Goal: Check status: Check status

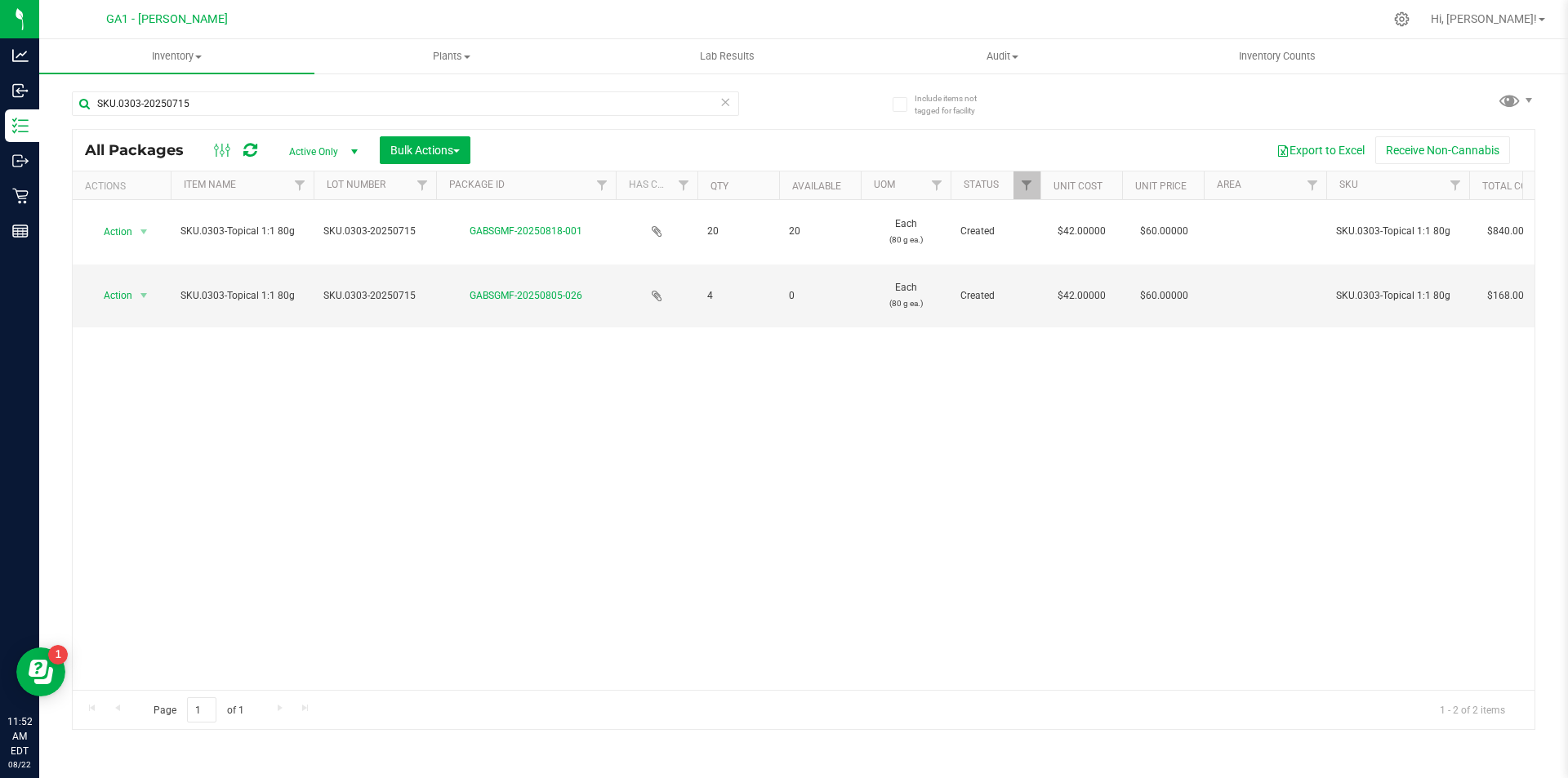
click at [488, 405] on div "Action Action Adjust qty Create package Edit attributes Global inventory Locate…" at bounding box center [803, 445] width 1461 height 490
click at [437, 447] on div "Action Action Adjust qty Create package Edit attributes Global inventory Locate…" at bounding box center [803, 445] width 1461 height 490
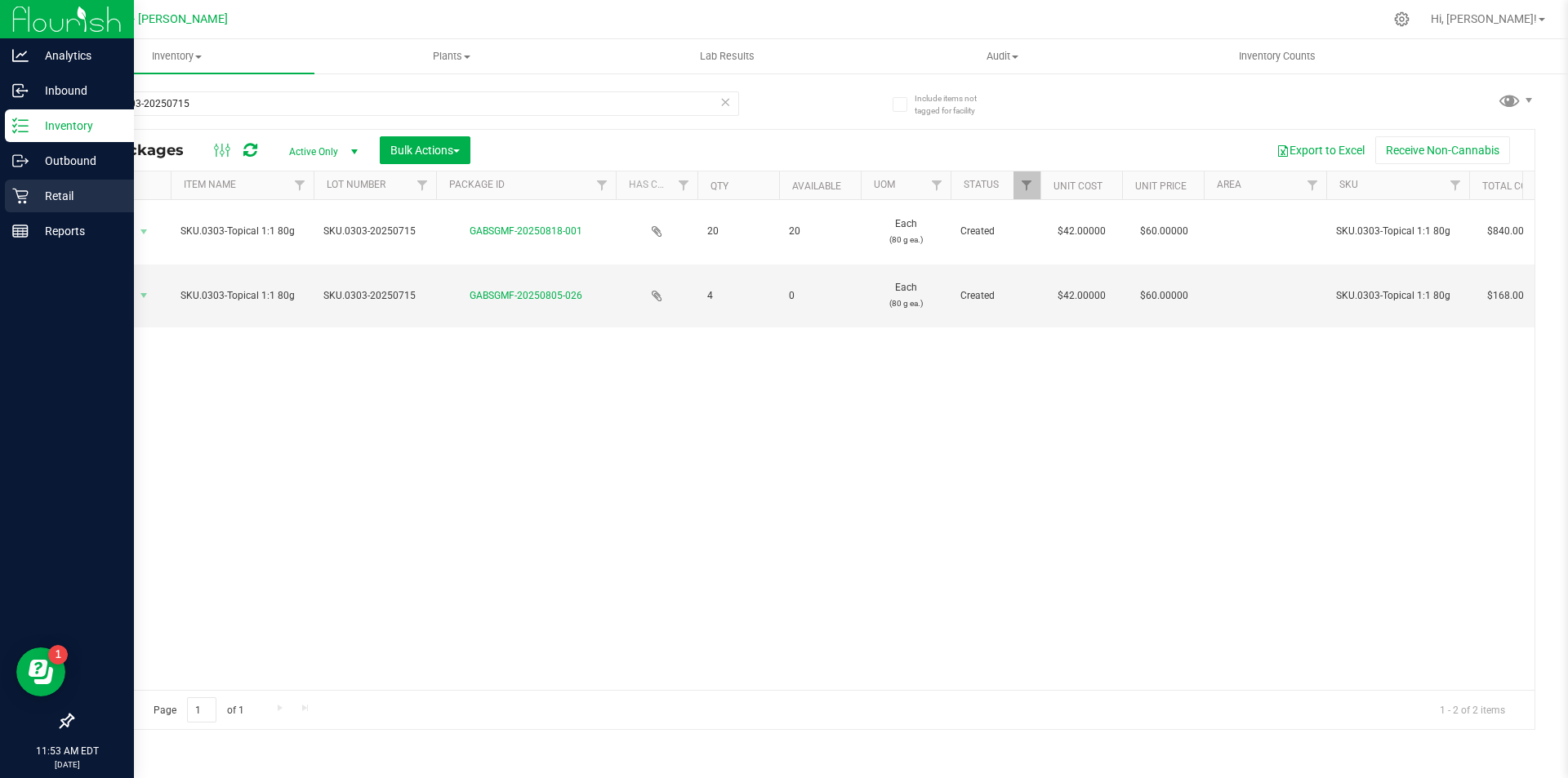
click at [17, 189] on icon at bounding box center [21, 196] width 17 height 17
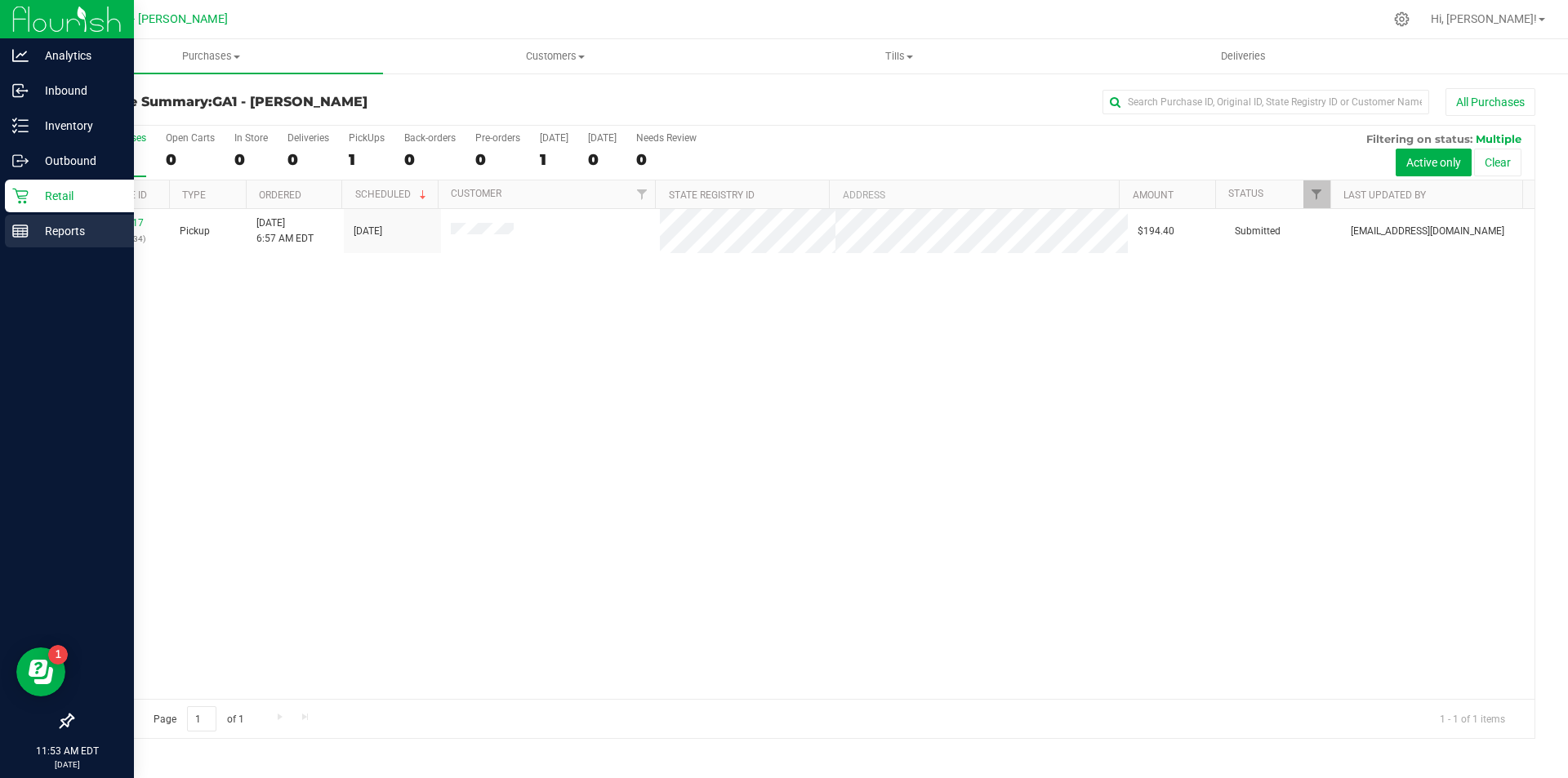
click at [36, 228] on p "Reports" at bounding box center [78, 231] width 98 height 20
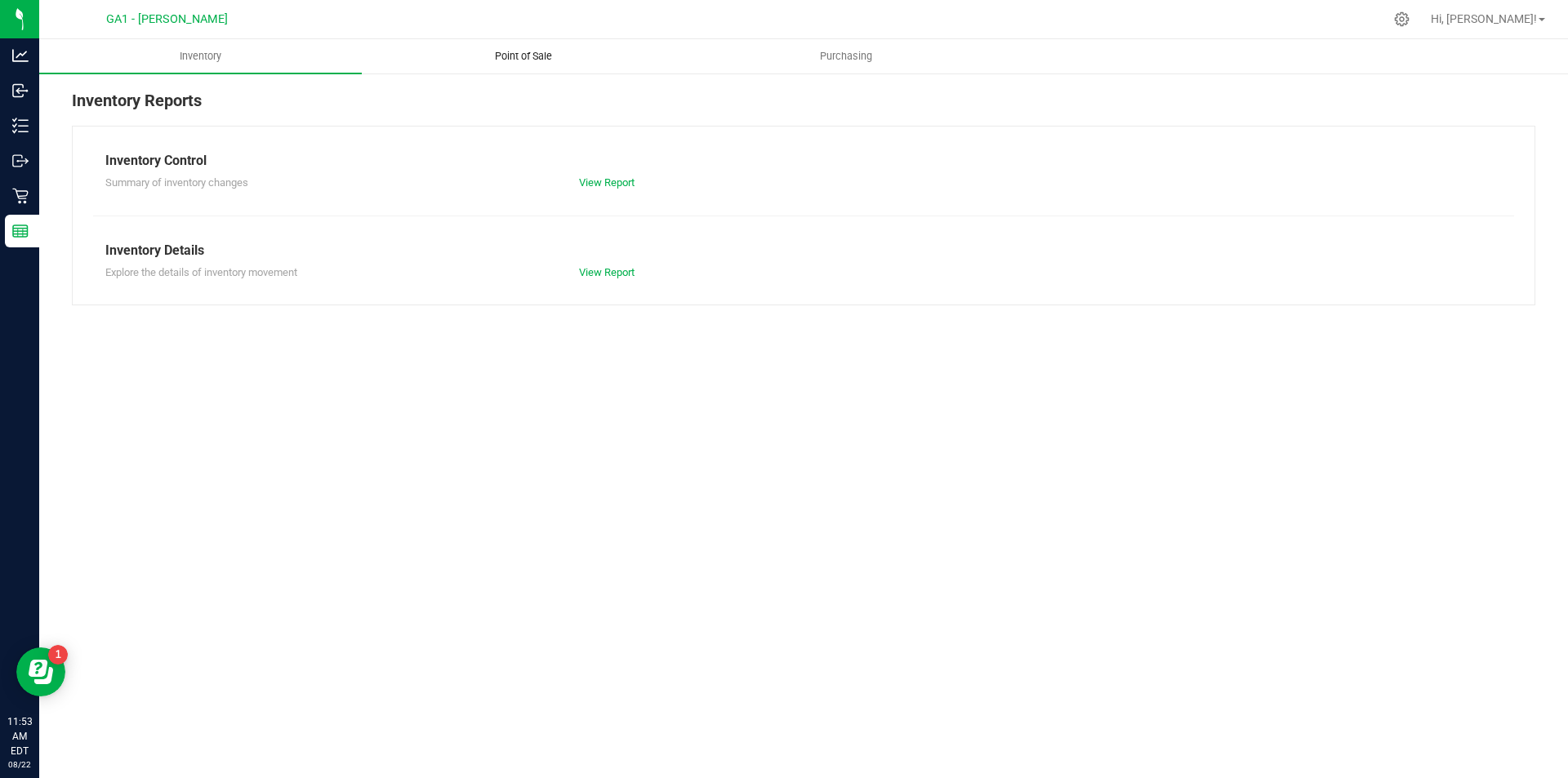
click at [542, 49] on span "Point of Sale" at bounding box center [523, 56] width 101 height 15
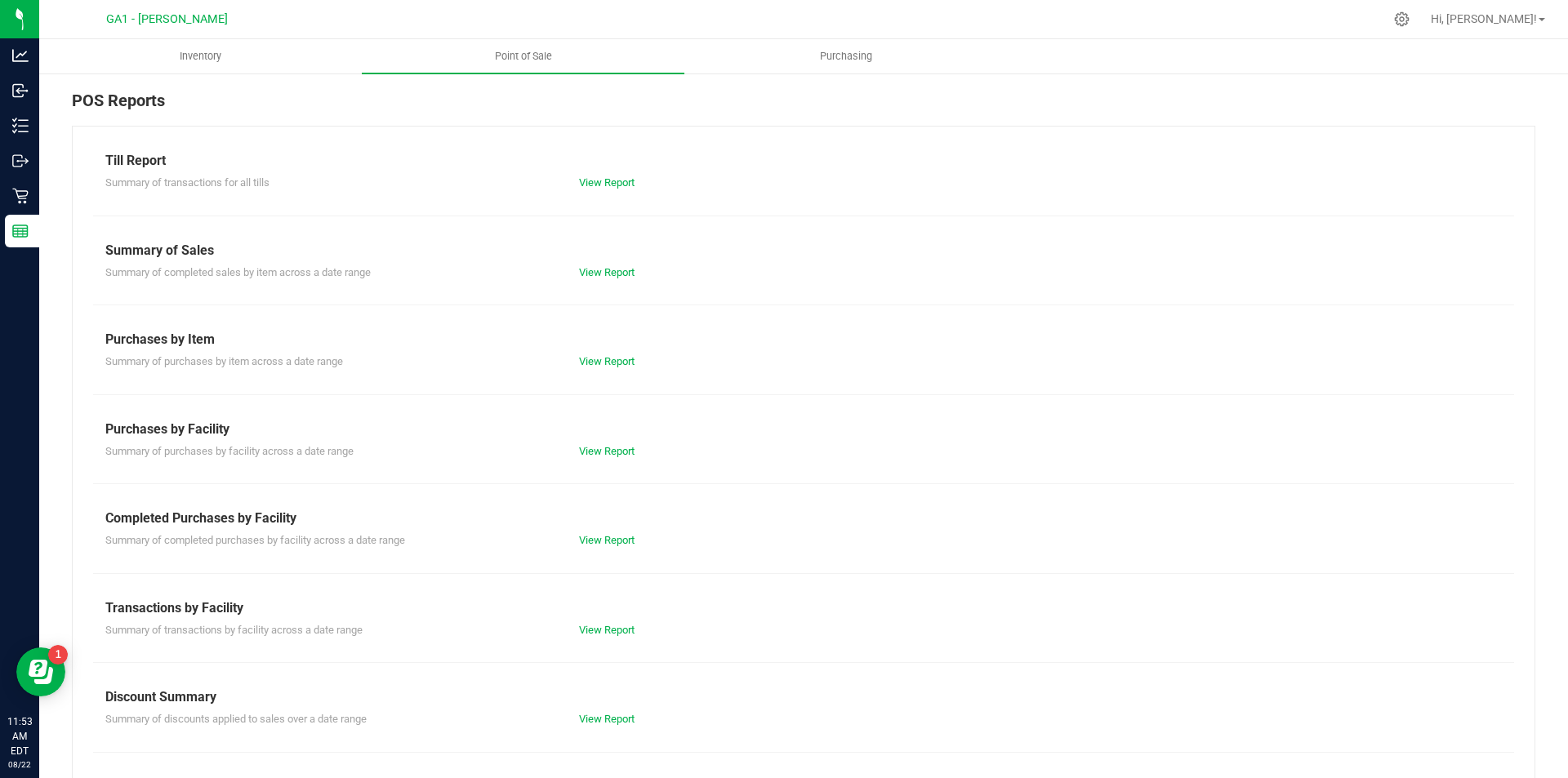
click at [787, 165] on div "Till Report" at bounding box center [803, 161] width 1396 height 20
click at [616, 179] on link "View Report" at bounding box center [606, 182] width 55 height 12
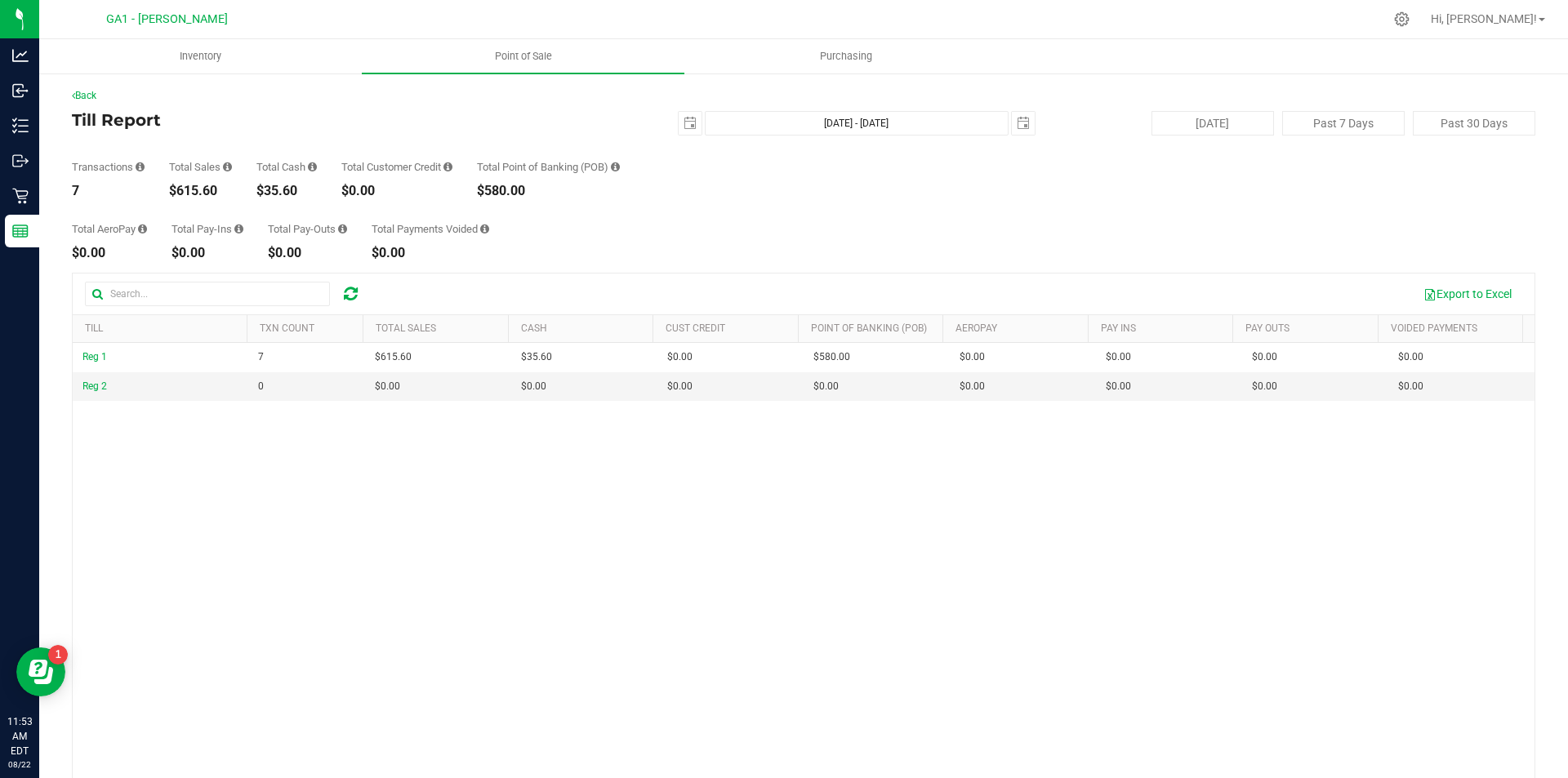
click at [678, 107] on div "Back Till Report [DATE] [DATE] - [DATE] [DATE] [DATE] Past 7 Days Past 30 Days …" at bounding box center [803, 480] width 1463 height 785
click at [686, 115] on span "select" at bounding box center [690, 123] width 23 height 23
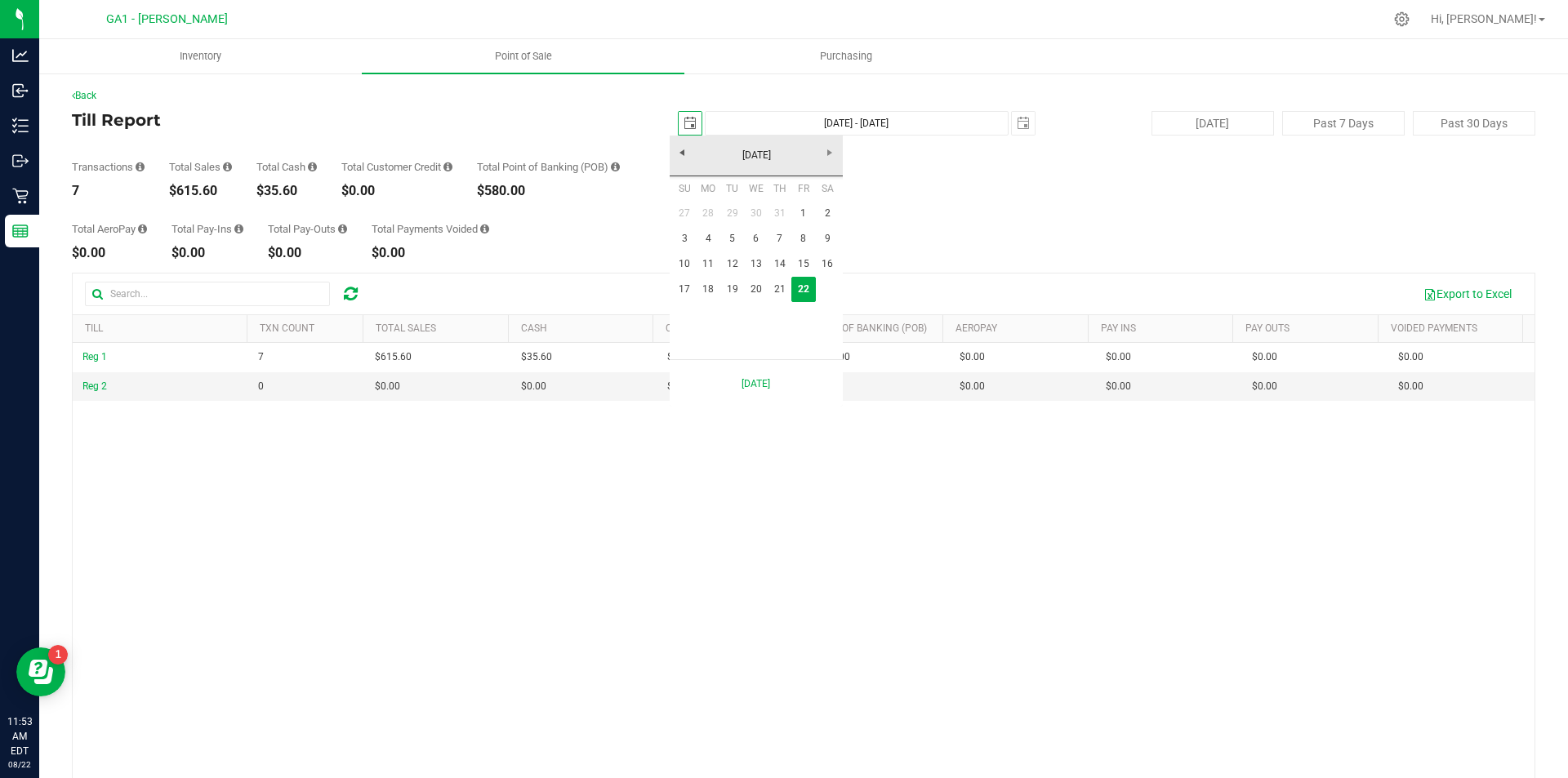
scroll to position [0, 41]
click at [677, 281] on link "17" at bounding box center [684, 289] width 24 height 26
type input "[DATE]"
type input "[DATE] - [DATE]"
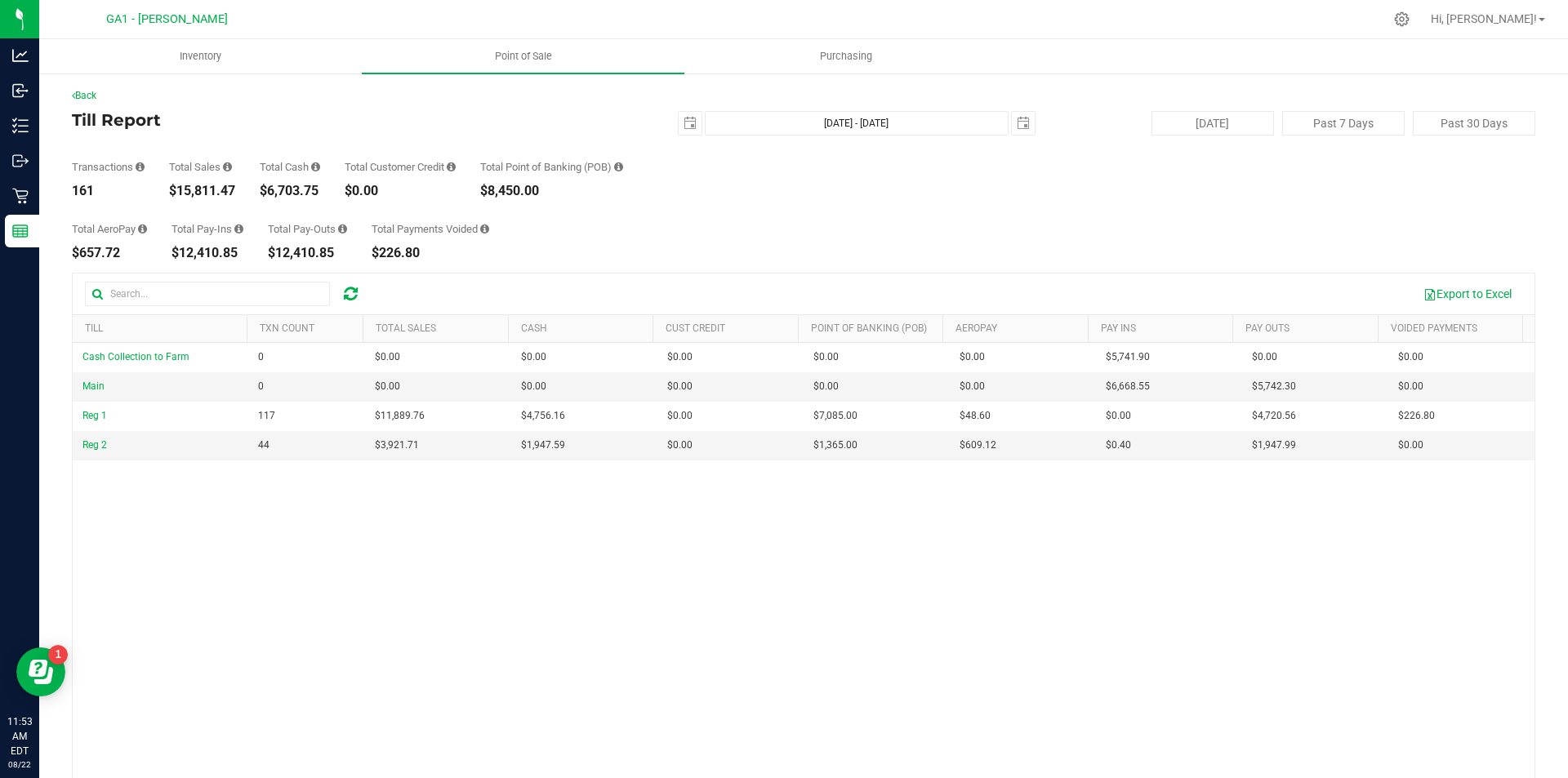
click at [679, 243] on div "Total AeroPay $657.72 Total Pay-Ins $12,410.85 Total Pay-Outs $12,410.85 Total …" at bounding box center [803, 228] width 1463 height 62
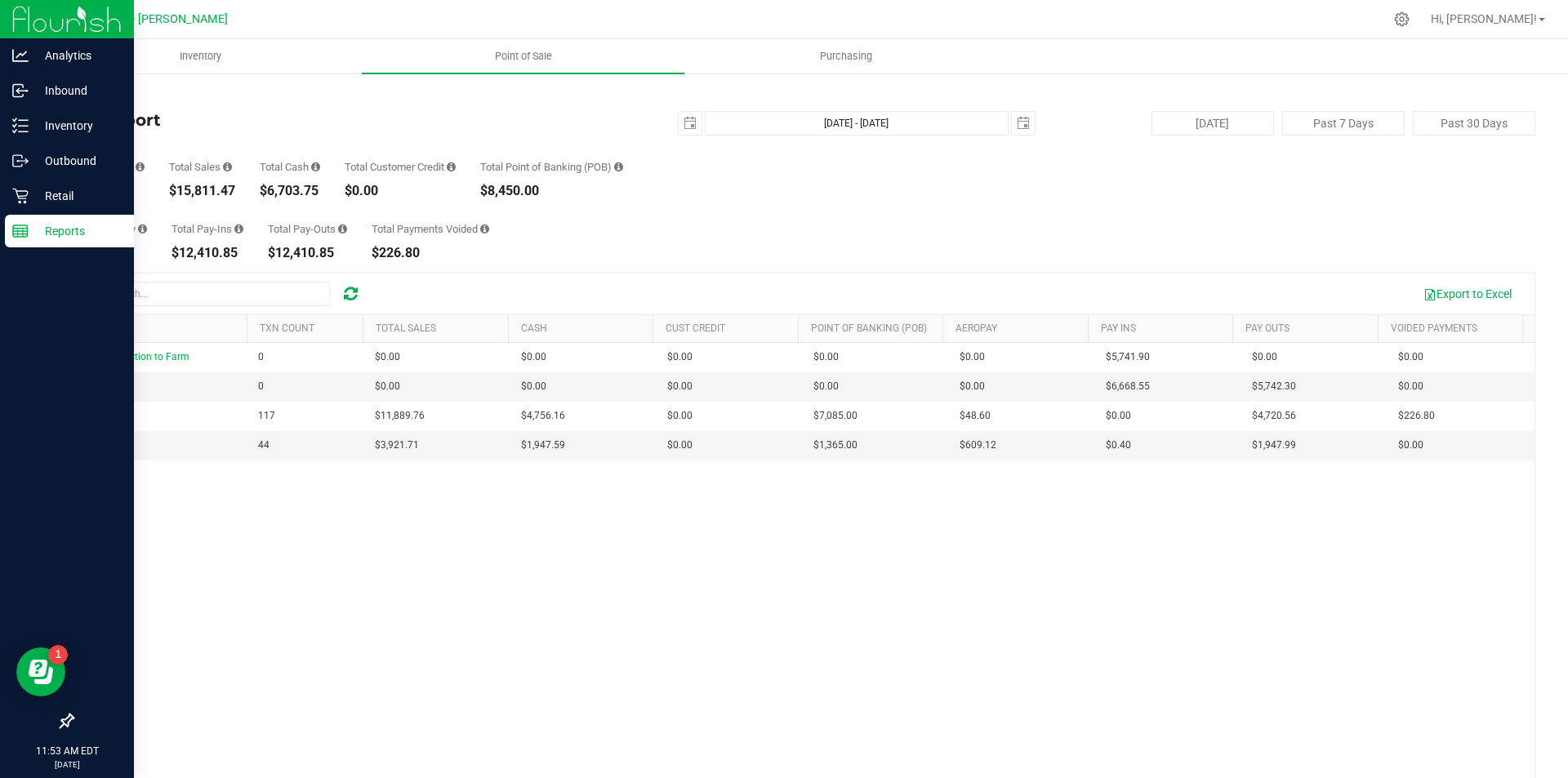
click at [28, 234] on rect at bounding box center [21, 231] width 15 height 12
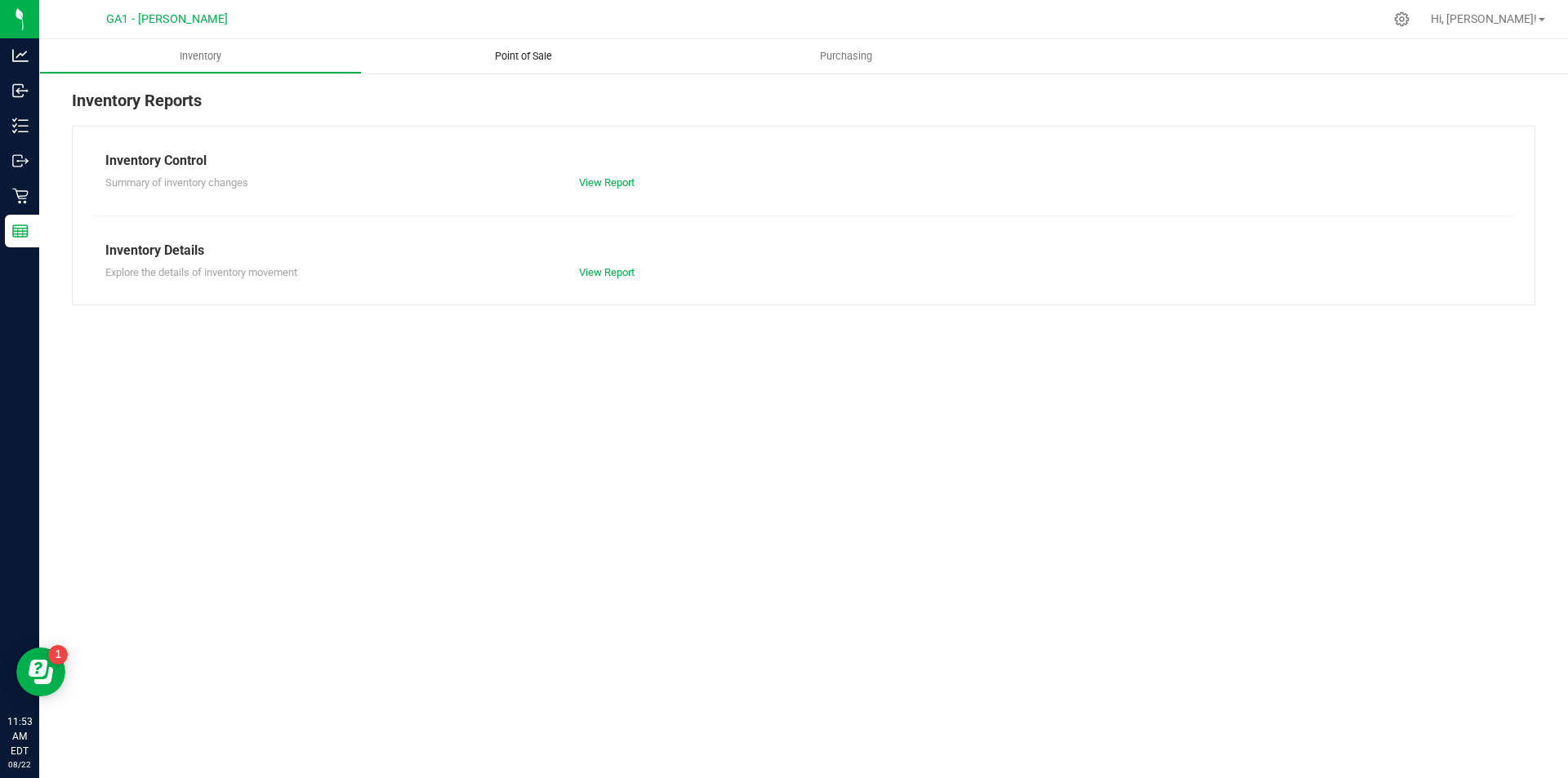
click at [511, 42] on uib-tab-heading "Point of Sale" at bounding box center [523, 55] width 322 height 34
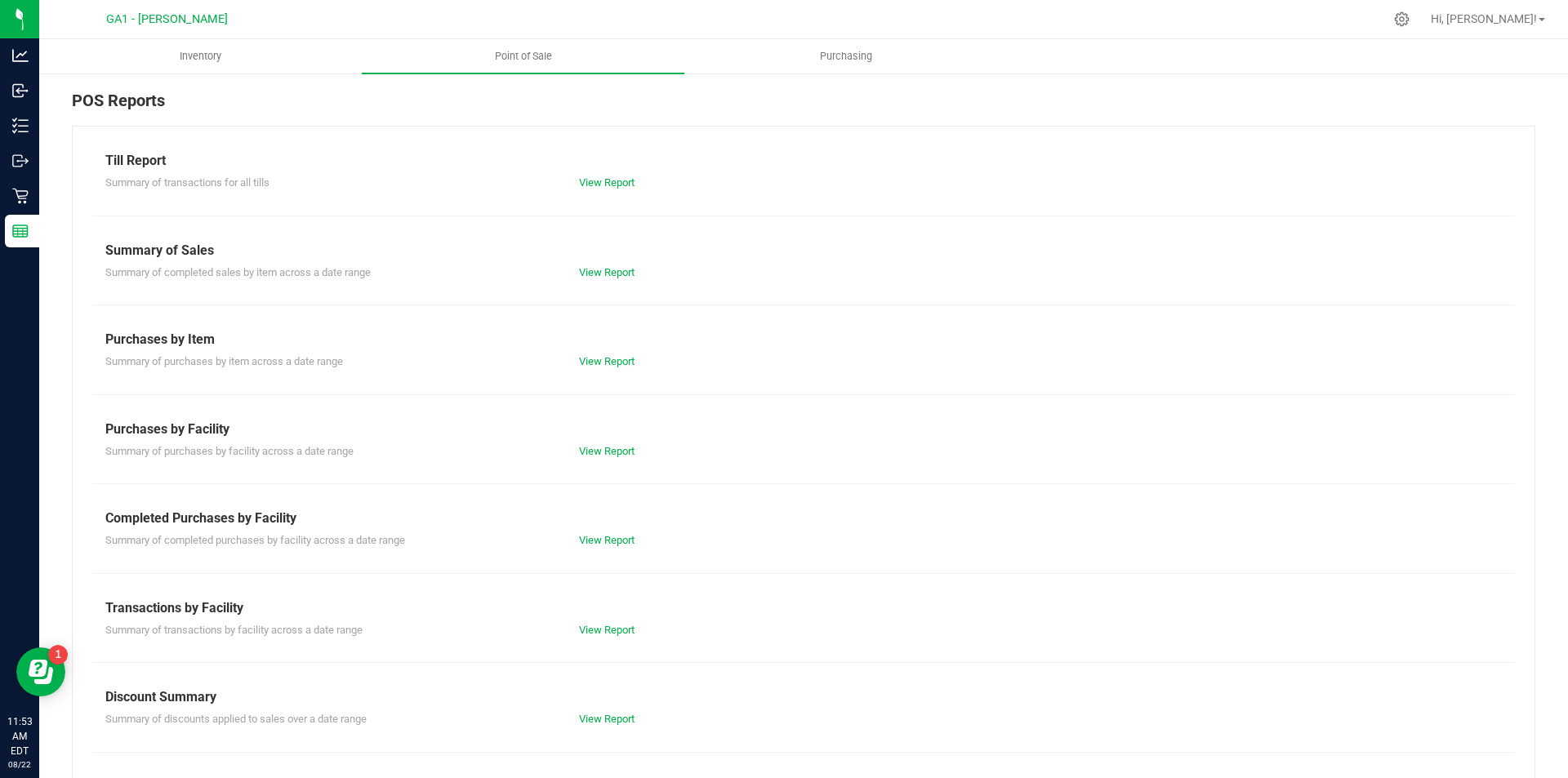
click at [631, 279] on div "View Report" at bounding box center [803, 273] width 474 height 17
click at [619, 277] on link "View Report" at bounding box center [606, 272] width 55 height 12
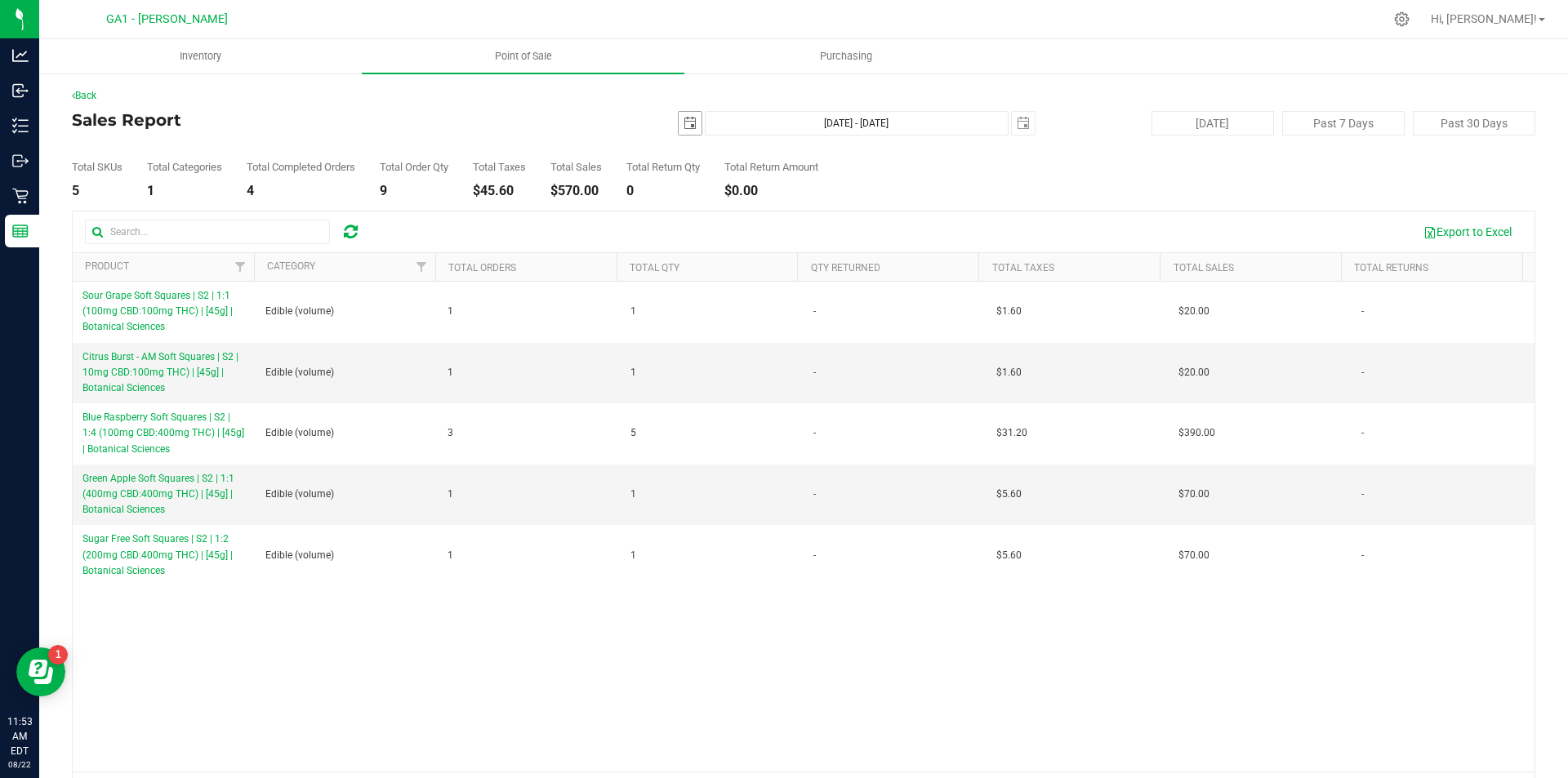
click at [684, 122] on span "select" at bounding box center [690, 123] width 13 height 13
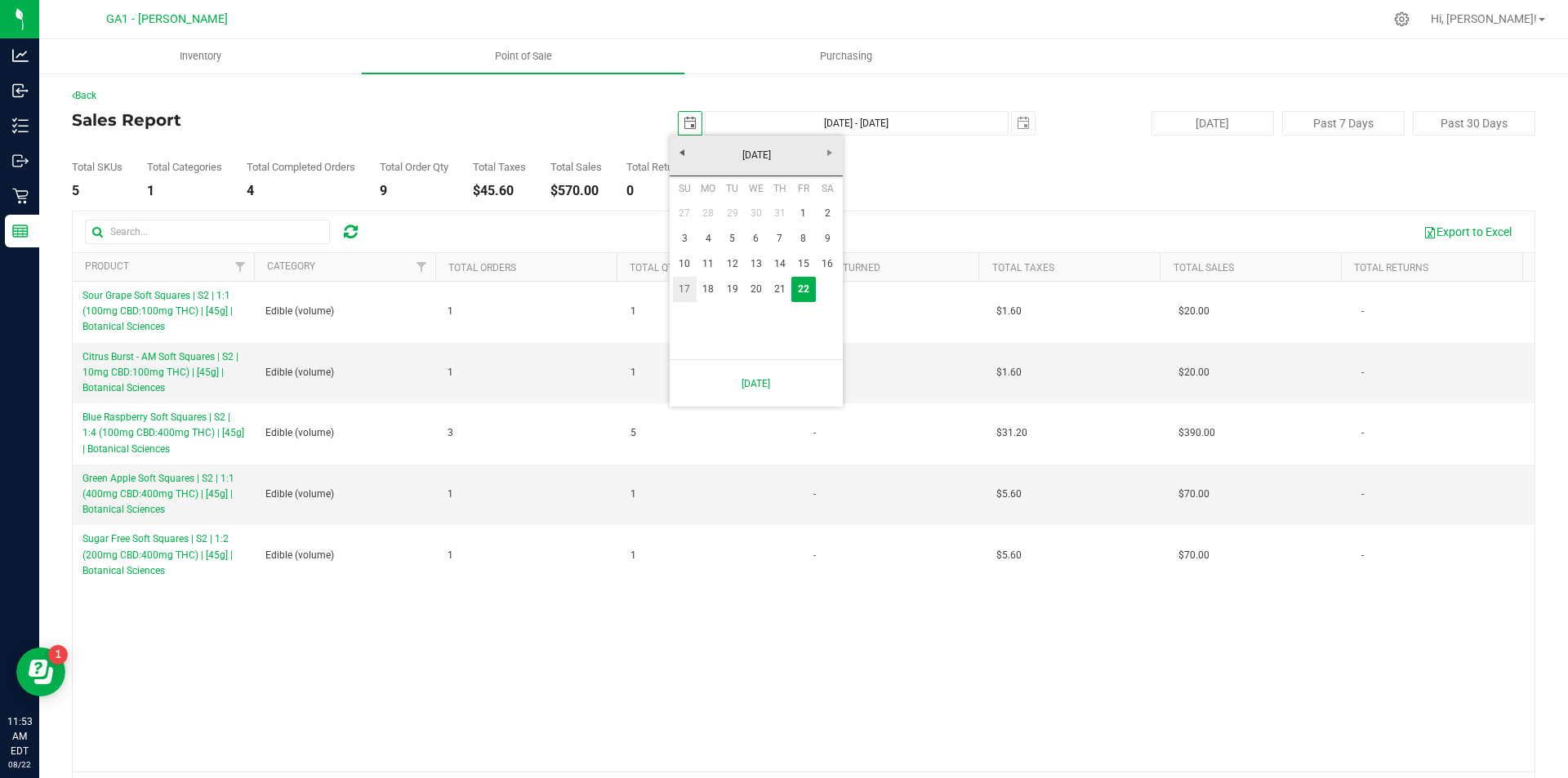
click at [684, 288] on link "17" at bounding box center [684, 289] width 24 height 26
type input "[DATE]"
type input "[DATE] - [DATE]"
